Goal: Find specific page/section: Find specific page/section

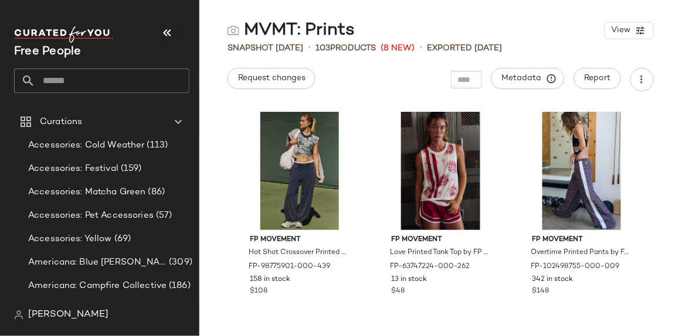
click at [105, 79] on input "text" at bounding box center [112, 81] width 154 height 25
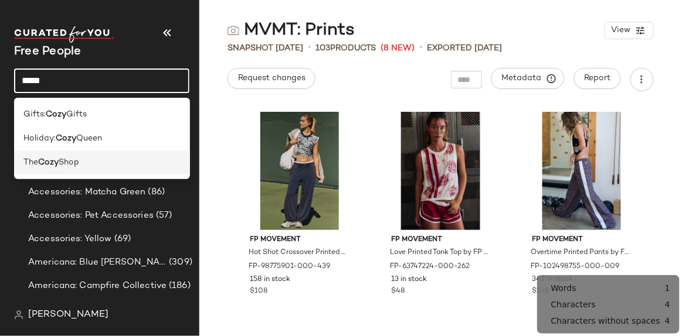
type input "****"
click at [108, 155] on div "The Cozy Shop" at bounding box center [101, 163] width 175 height 24
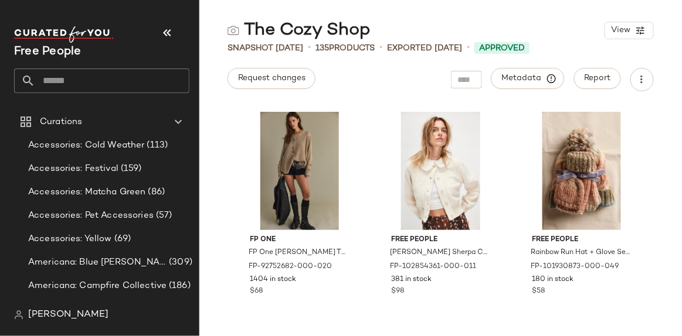
drag, startPoint x: 357, startPoint y: -45, endPoint x: 352, endPoint y: -64, distance: 20.6
click at [352, 0] on html "Free People Curations Accessories: Cold Weather (113) Accessories: Festival (15…" at bounding box center [341, 168] width 682 height 336
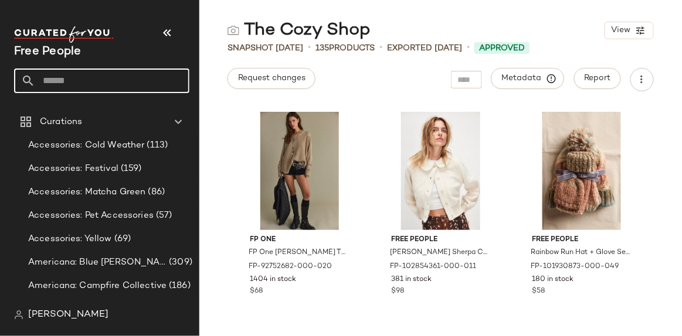
click at [107, 81] on input "text" at bounding box center [112, 81] width 154 height 25
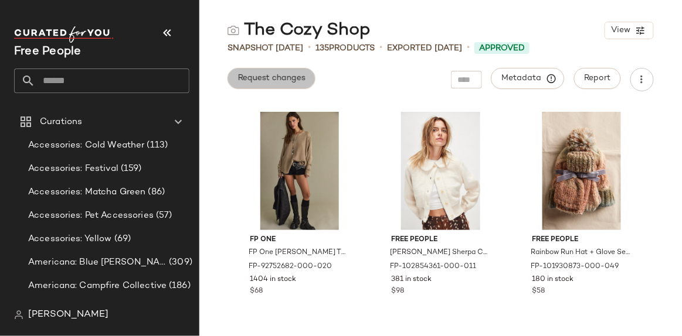
click at [250, 78] on span "Request changes" at bounding box center [271, 78] width 68 height 9
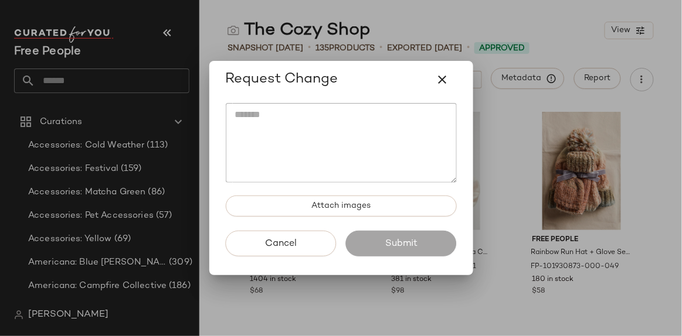
click at [447, 29] on div at bounding box center [341, 168] width 682 height 336
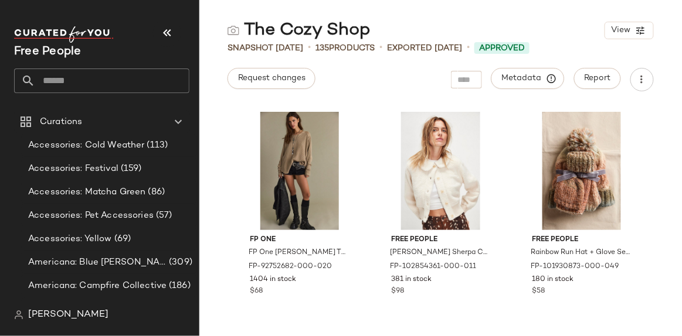
click at [86, 81] on input "text" at bounding box center [112, 81] width 154 height 25
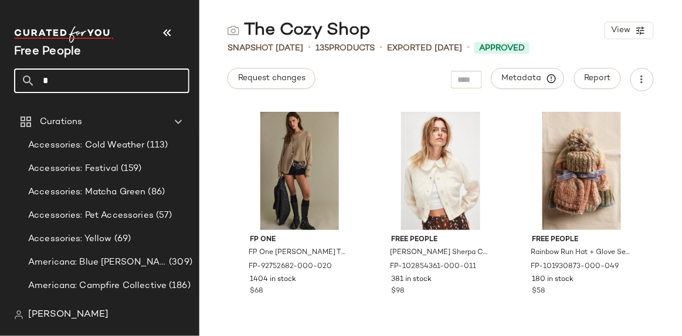
drag, startPoint x: 86, startPoint y: 81, endPoint x: 86, endPoint y: 88, distance: 6.4
click at [86, 88] on input "*" at bounding box center [112, 81] width 154 height 25
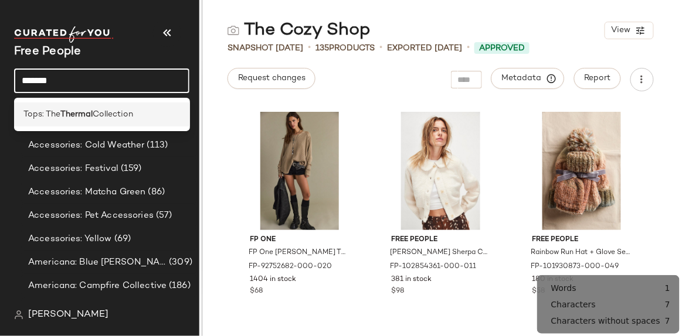
type input "*******"
click at [94, 115] on span "Collection" at bounding box center [113, 114] width 40 height 12
